Goal: Transaction & Acquisition: Purchase product/service

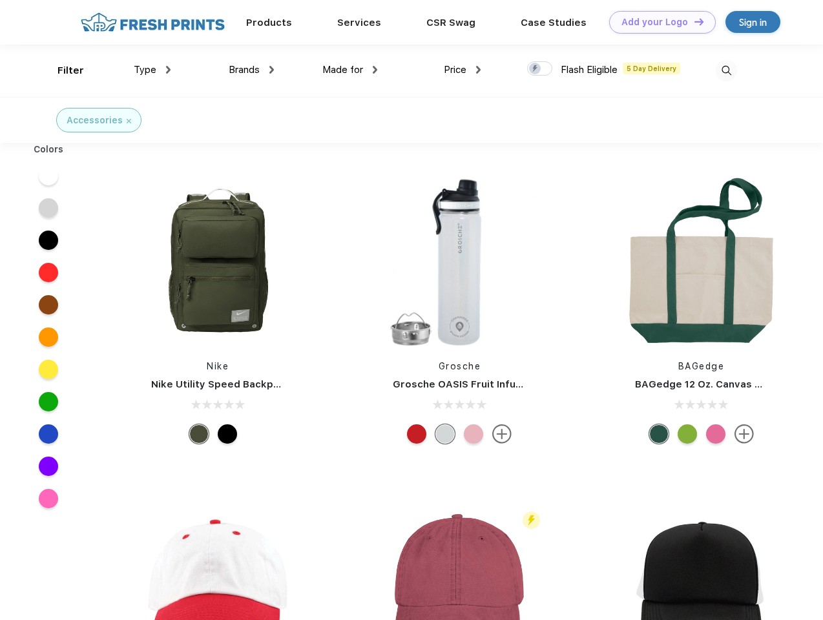
click at [658, 22] on link "Add your Logo Design Tool" at bounding box center [662, 22] width 107 height 23
click at [0, 0] on div "Design Tool" at bounding box center [0, 0] width 0 height 0
click at [693, 21] on link "Add your Logo Design Tool" at bounding box center [662, 22] width 107 height 23
click at [62, 70] on div "Filter" at bounding box center [70, 70] width 26 height 15
click at [152, 70] on span "Type" at bounding box center [145, 70] width 23 height 12
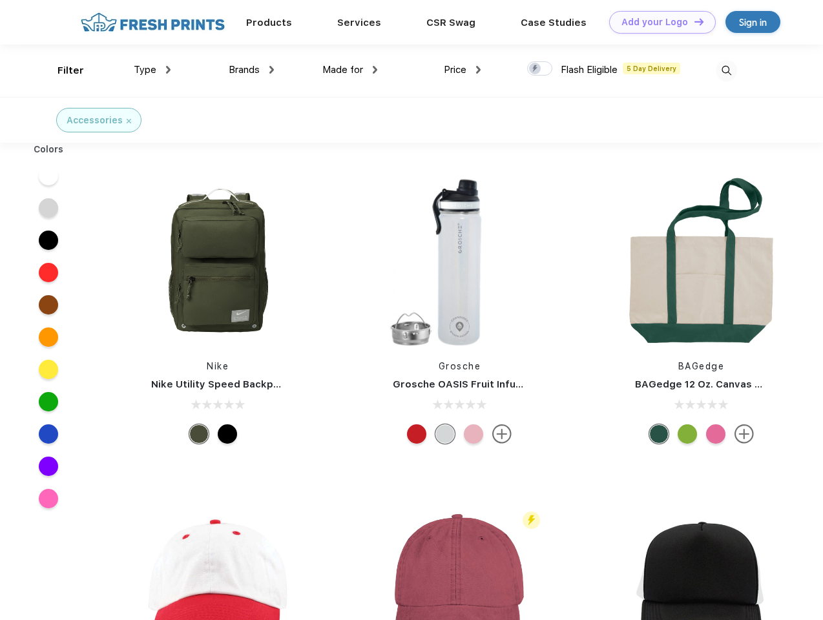
click at [251, 70] on span "Brands" at bounding box center [244, 70] width 31 height 12
click at [350, 70] on span "Made for" at bounding box center [342, 70] width 41 height 12
click at [462, 70] on span "Price" at bounding box center [455, 70] width 23 height 12
click at [540, 69] on div at bounding box center [539, 68] width 25 height 14
click at [535, 69] on input "checkbox" at bounding box center [531, 65] width 8 height 8
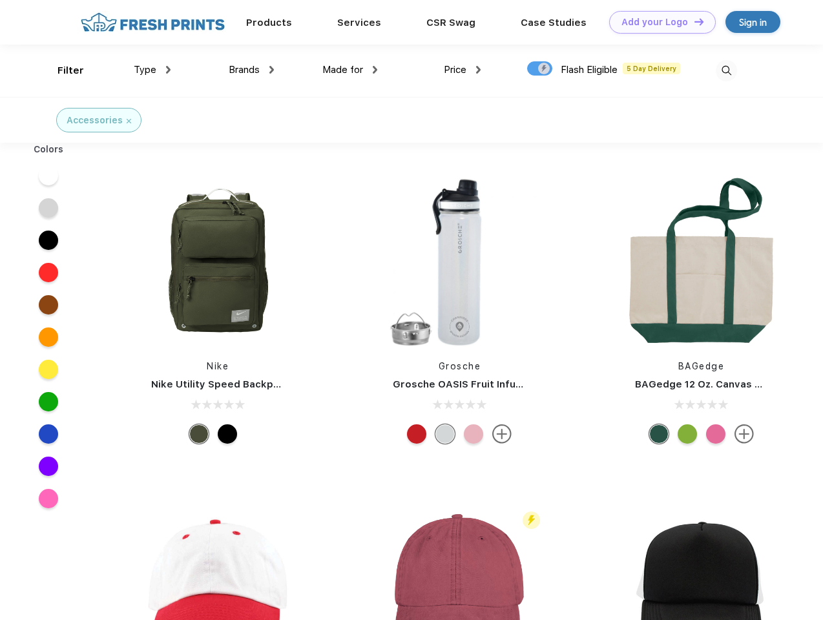
click at [726, 70] on img at bounding box center [726, 70] width 21 height 21
